Goal: Find specific page/section: Find specific page/section

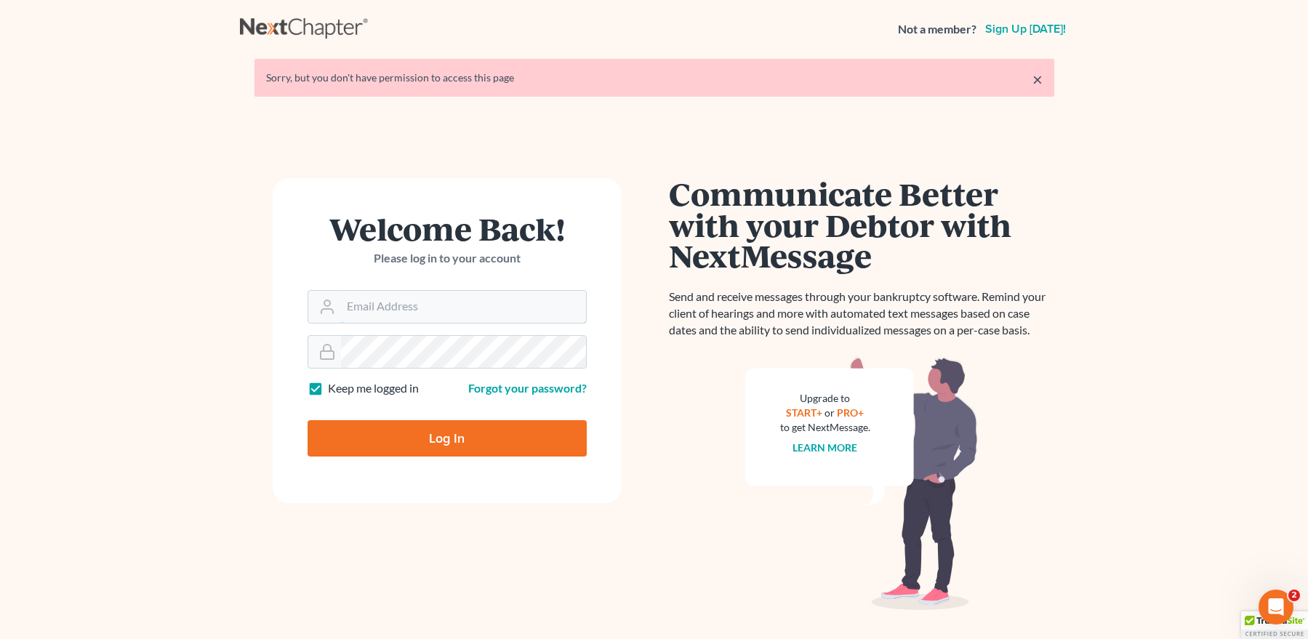
type input "[EMAIL_ADDRESS][DOMAIN_NAME]"
click at [432, 436] on input "Log In" at bounding box center [446, 438] width 279 height 36
type input "Thinking..."
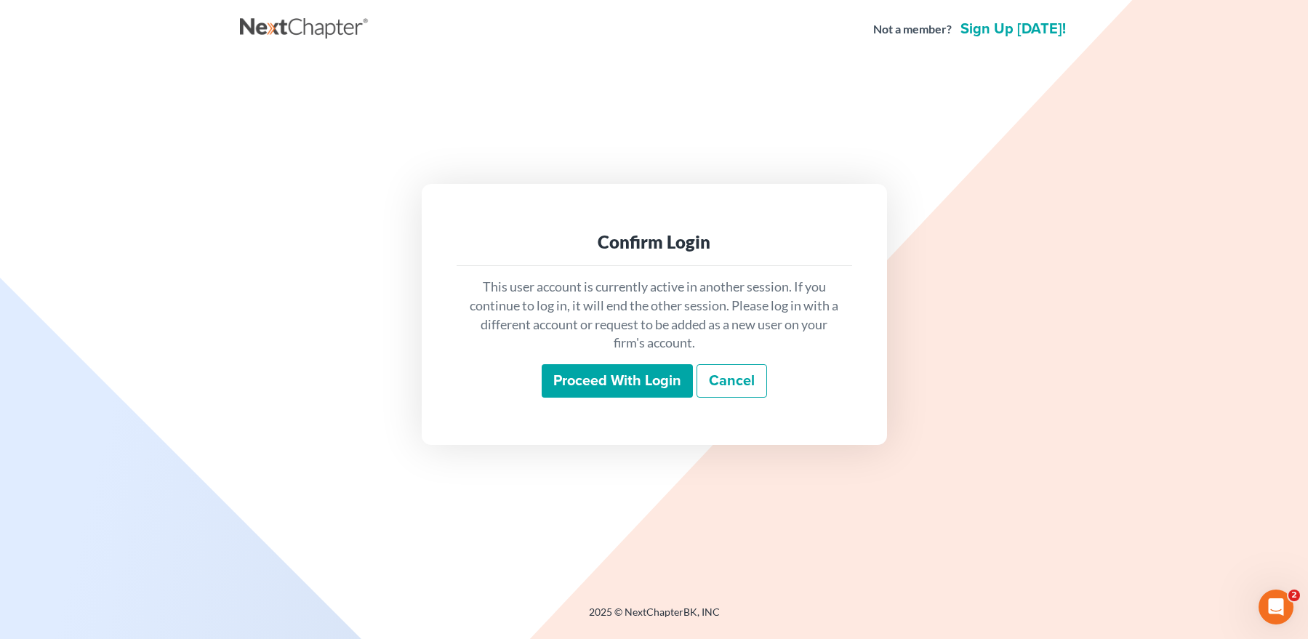
click at [603, 377] on input "Proceed with login" at bounding box center [617, 380] width 151 height 33
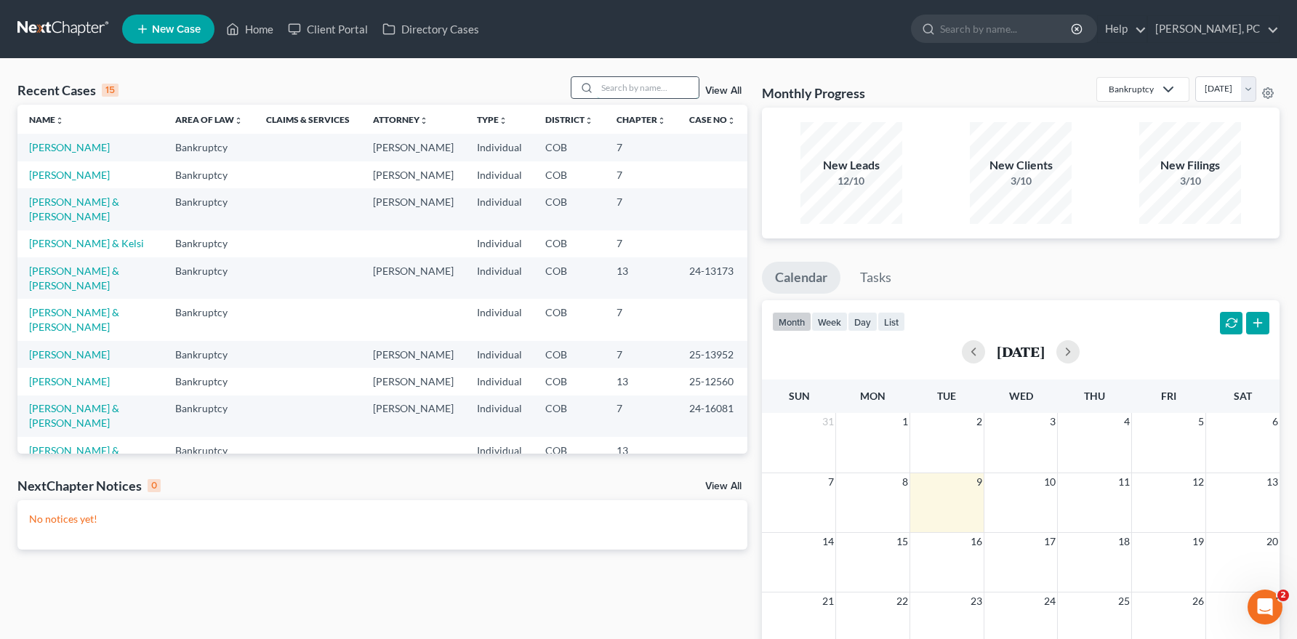
click at [624, 89] on input "search" at bounding box center [648, 87] width 102 height 21
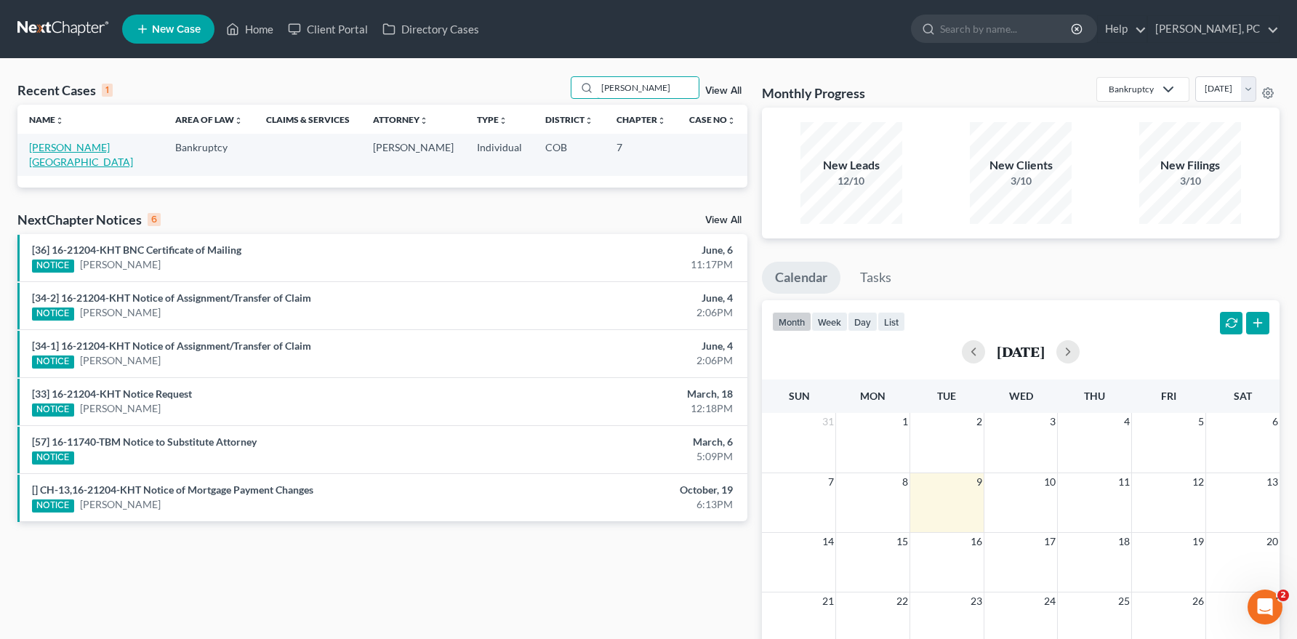
type input "[PERSON_NAME]"
click at [89, 150] on link "[PERSON_NAME][GEOGRAPHIC_DATA]" at bounding box center [81, 154] width 104 height 27
